Goal: Transaction & Acquisition: Download file/media

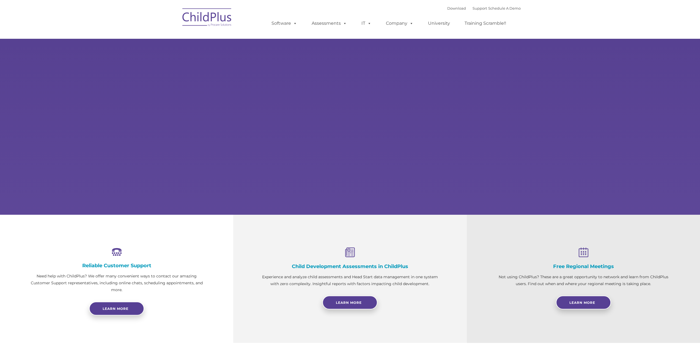
type input ""
select select "MEDIUM"
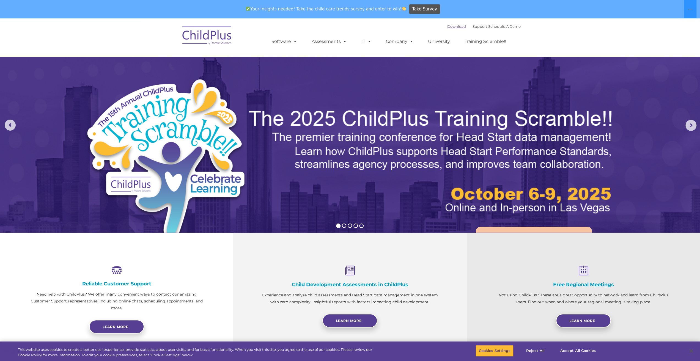
click at [447, 26] on link "Download" at bounding box center [456, 26] width 19 height 4
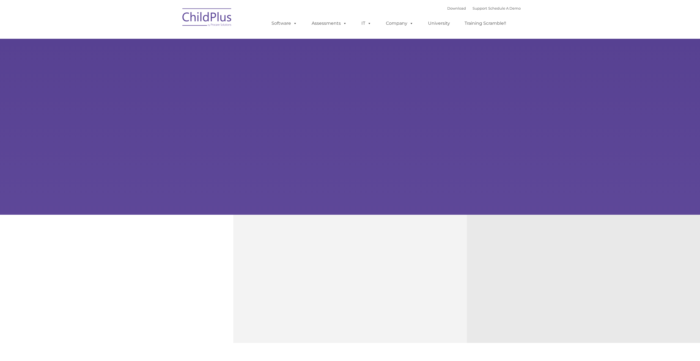
type input ""
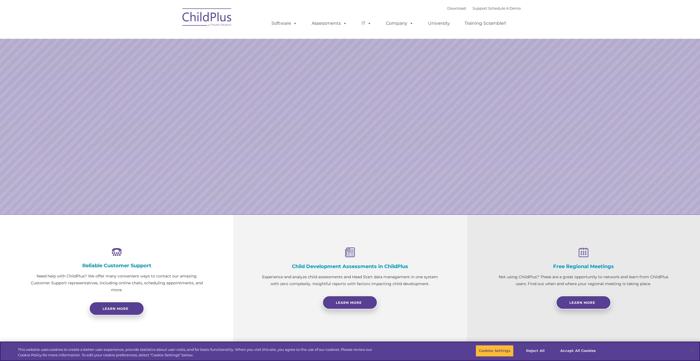
select select "MEDIUM"
